Goal: Check status

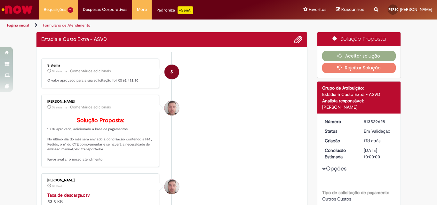
click at [241, 91] on ul "S Sistema 7d atrás 7 dias atrás Comentários adicionais O valor aprovado para a …" at bounding box center [171, 207] width 261 height 311
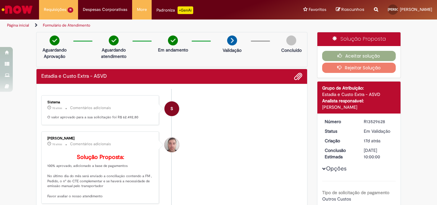
click at [122, 118] on p "O valor aprovado para a sua solicitação foi R$ 62.492,80" at bounding box center [100, 117] width 107 height 5
